Goal: Navigation & Orientation: Understand site structure

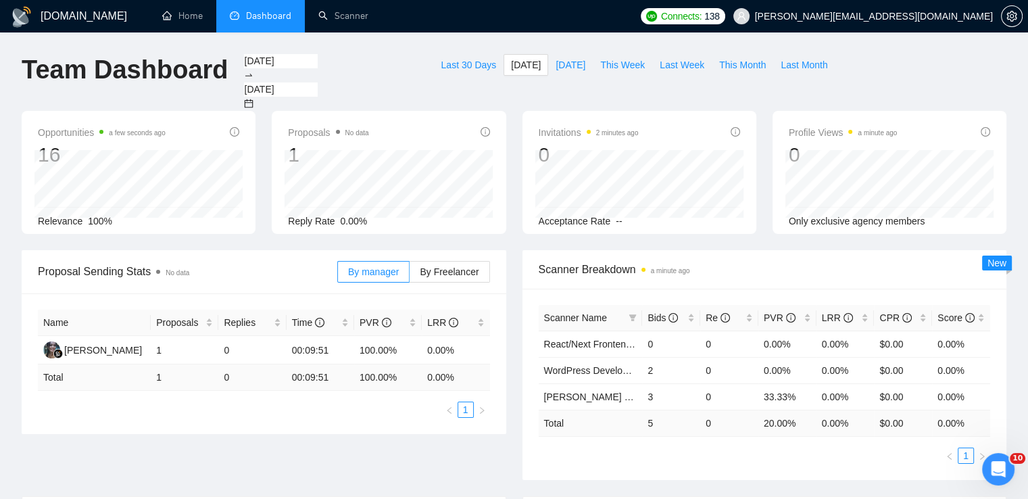
click at [396, 41] on div "[DOMAIN_NAME] Home Dashboard Scanner Connects: 138 [PERSON_NAME][EMAIL_ADDRESS]…" at bounding box center [514, 414] width 1028 height 828
